Goal: Information Seeking & Learning: Learn about a topic

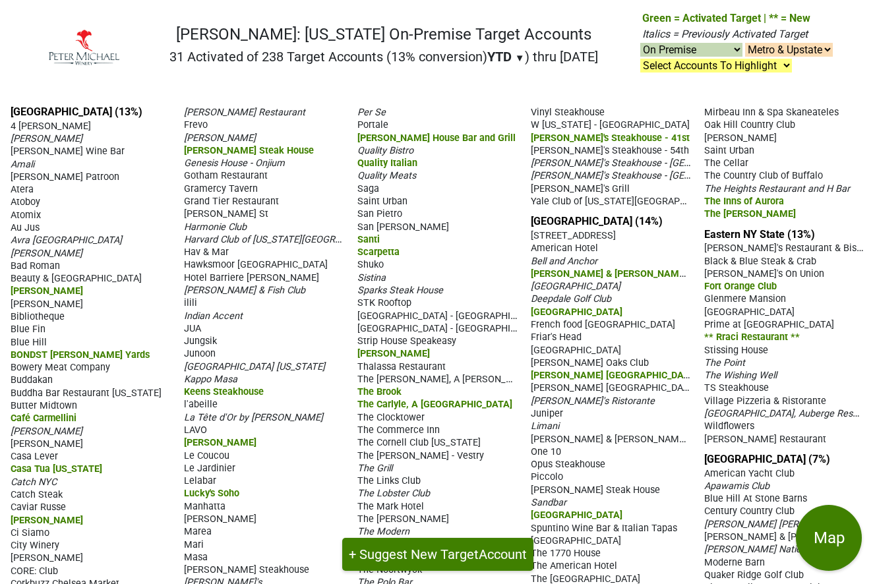
select select "on"
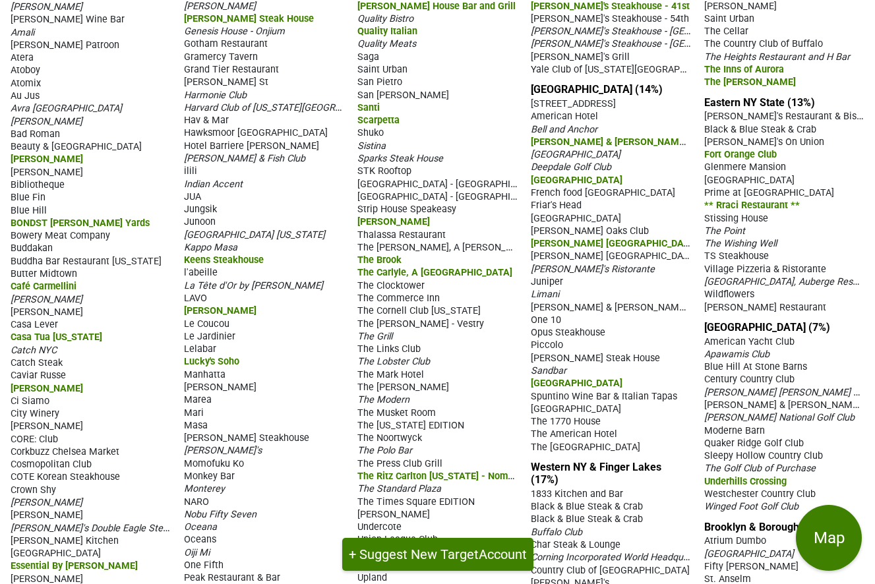
scroll to position [167, 0]
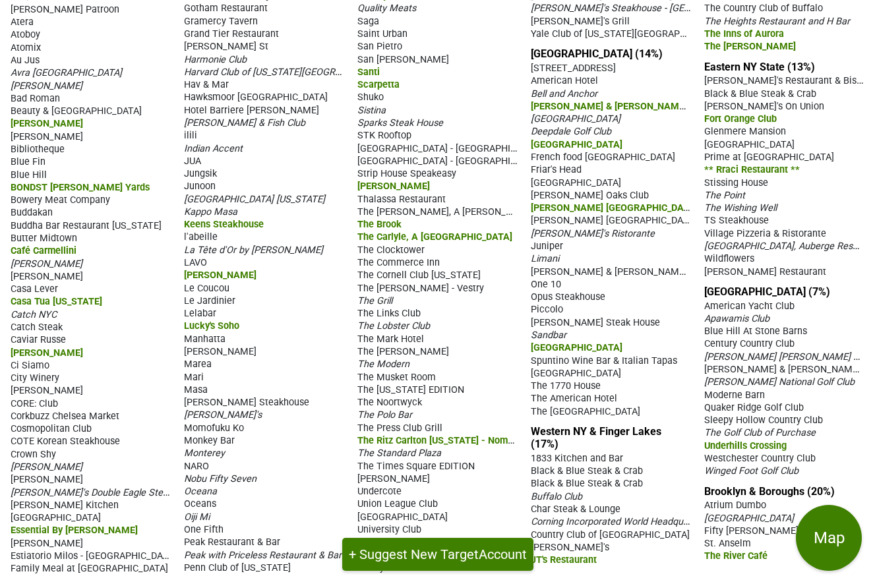
drag, startPoint x: 626, startPoint y: 420, endPoint x: 633, endPoint y: 318, distance: 102.4
click at [621, 311] on section "[GEOGRAPHIC_DATA] (14%) [STREET_ADDRESS] [GEOGRAPHIC_DATA] Bell and Anchor [PER…" at bounding box center [611, 232] width 160 height 370
click at [695, 361] on div "[GEOGRAPHIC_DATA] (13%) 4 [PERSON_NAME] Rib [PERSON_NAME] [PERSON_NAME] Wine Ba…" at bounding box center [437, 256] width 875 height 658
drag, startPoint x: 10, startPoint y: 9, endPoint x: 615, endPoint y: 423, distance: 733.1
click at [615, 423] on div "[GEOGRAPHIC_DATA] (13%) 4 [PERSON_NAME] Rib [PERSON_NAME] [PERSON_NAME] Wine Ba…" at bounding box center [437, 256] width 875 height 658
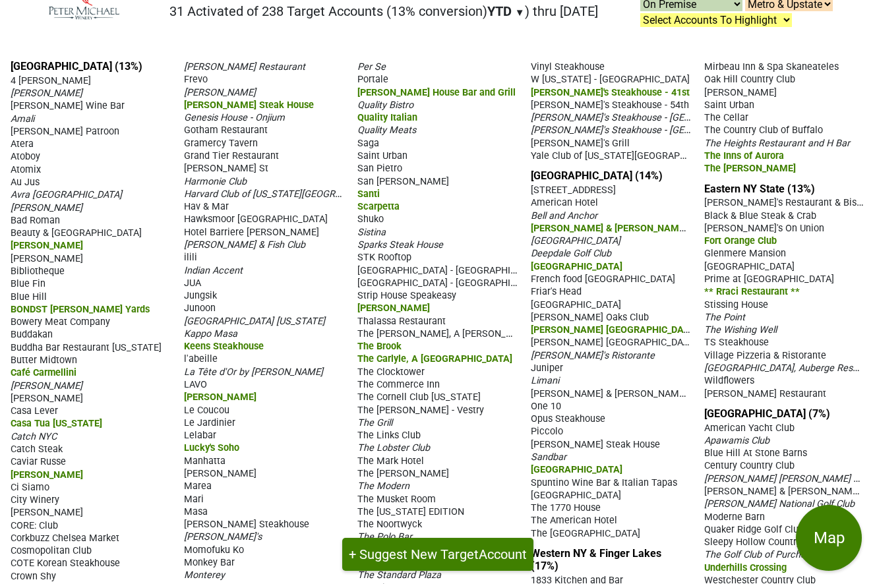
scroll to position [66, 0]
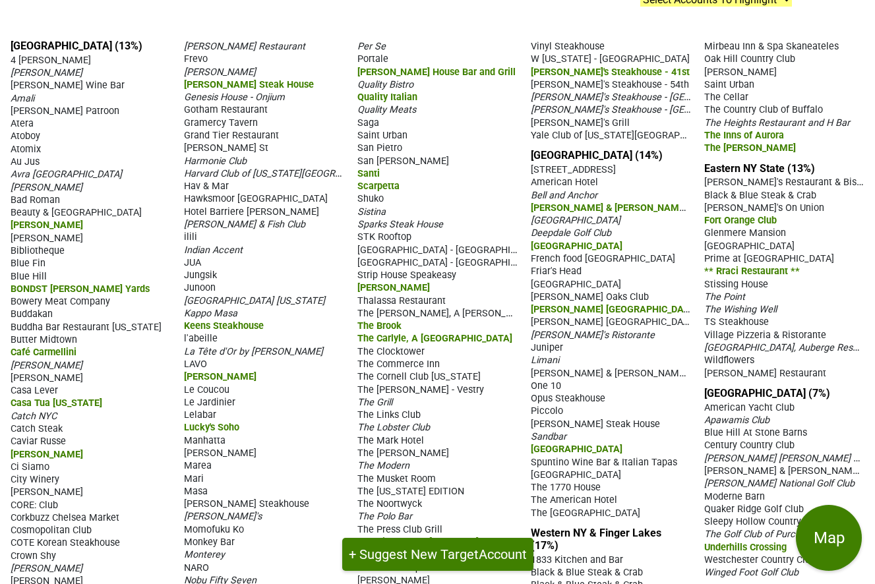
copy div "Manhattan (13%) 4 [PERSON_NAME] Rib [PERSON_NAME] [PERSON_NAME] Wine Bar [PERSO…"
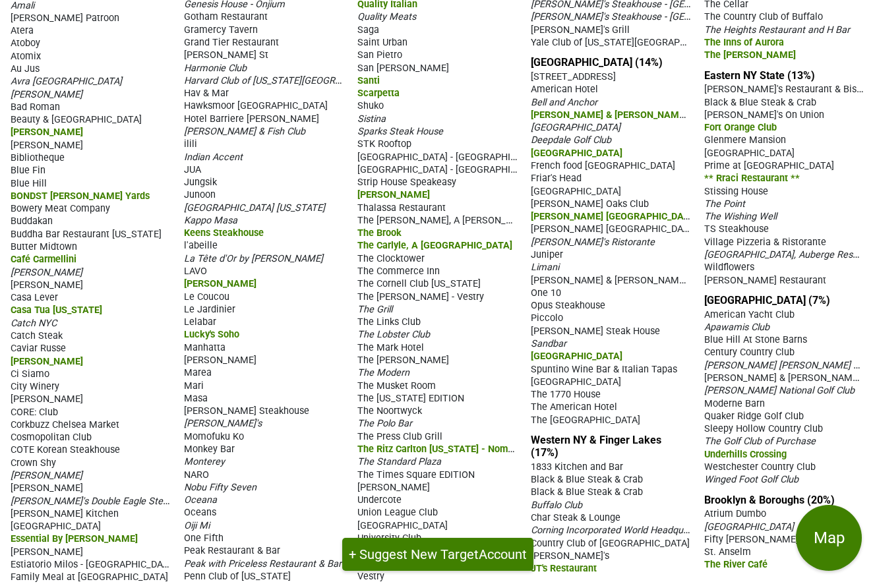
scroll to position [0, 0]
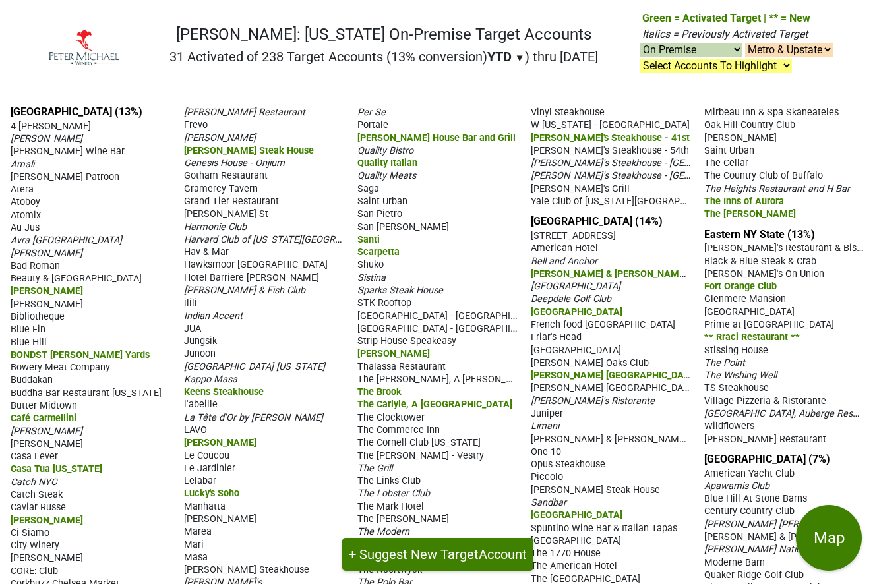
click at [118, 261] on div "Bad Roman" at bounding box center [91, 265] width 160 height 13
drag, startPoint x: 378, startPoint y: 27, endPoint x: 519, endPoint y: 44, distance: 142.0
click at [519, 44] on h1 "[PERSON_NAME]: [US_STATE] On-Premise Target Accounts" at bounding box center [383, 34] width 428 height 19
click at [538, 57] on h2 "31 Activated of 238 Target Accounts (13% conversion) YTD ▼ YTD LTM ) thru [DATE]" at bounding box center [383, 57] width 428 height 16
click at [231, 46] on div "[PERSON_NAME]: [US_STATE] On-Premise Target Accounts 31 Activated of 238 Target…" at bounding box center [383, 47] width 428 height 45
